Goal: Navigation & Orientation: Find specific page/section

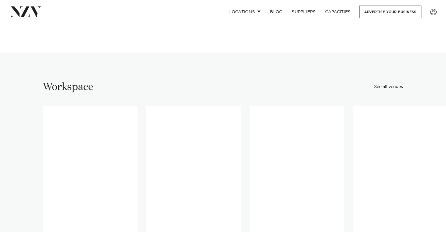
scroll to position [1846, 0]
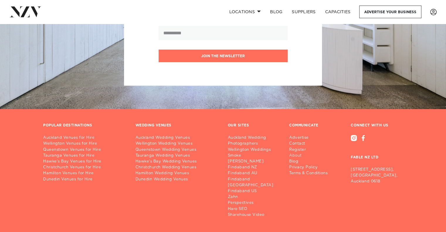
click at [297, 153] on link "About" at bounding box center [310, 156] width 43 height 6
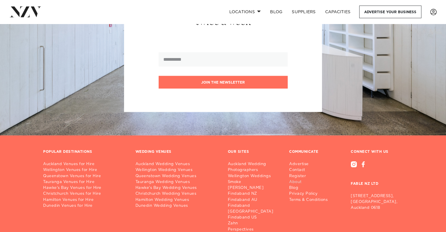
scroll to position [6441, 0]
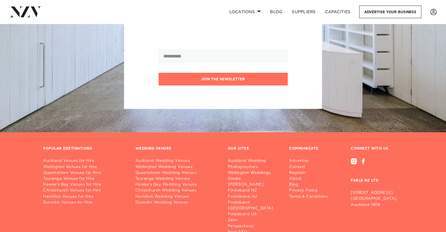
scroll to position [413, 0]
